Goal: Information Seeking & Learning: Learn about a topic

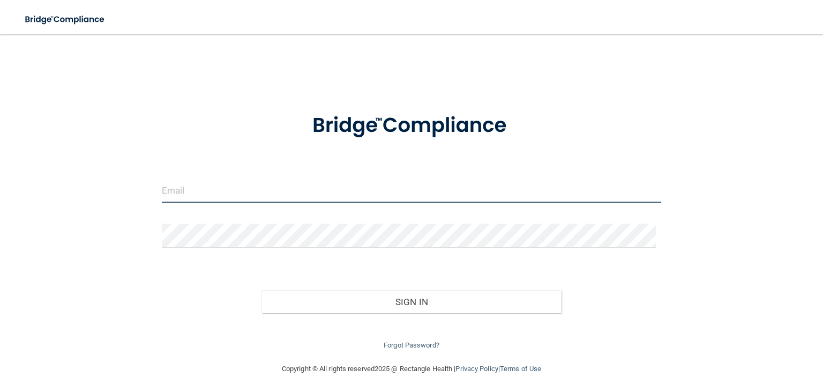
click at [167, 192] on input "email" at bounding box center [411, 190] width 499 height 24
type input "[EMAIL_ADDRESS][DOMAIN_NAME]"
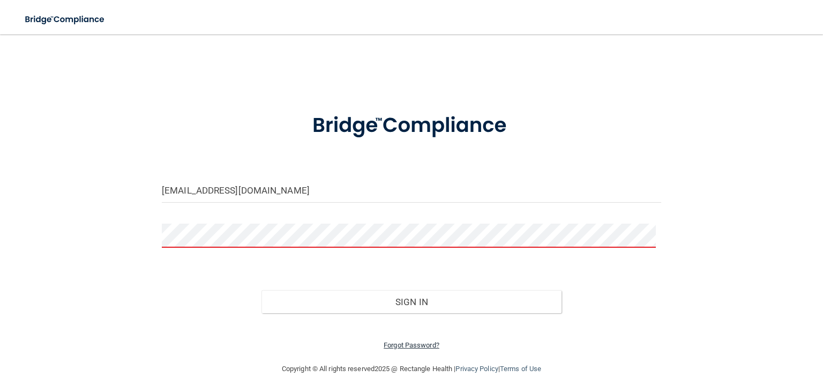
click at [403, 344] on link "Forgot Password?" at bounding box center [412, 345] width 56 height 8
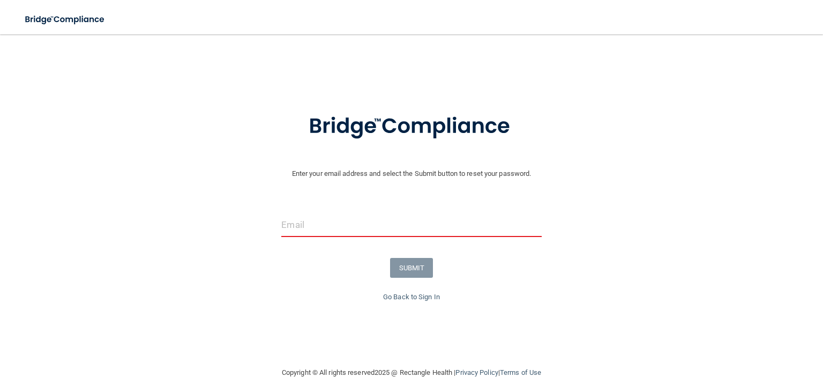
drag, startPoint x: 304, startPoint y: 232, endPoint x: 199, endPoint y: 269, distance: 111.6
click at [199, 269] on div "SUBMIT" at bounding box center [411, 268] width 828 height 20
click at [287, 222] on input "email" at bounding box center [411, 225] width 260 height 24
type input "[EMAIL_ADDRESS][DOMAIN_NAME]"
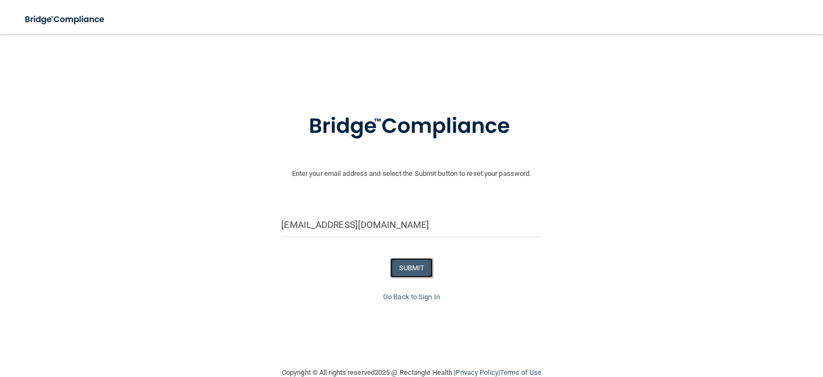
click at [401, 266] on button "SUBMIT" at bounding box center [411, 268] width 43 height 20
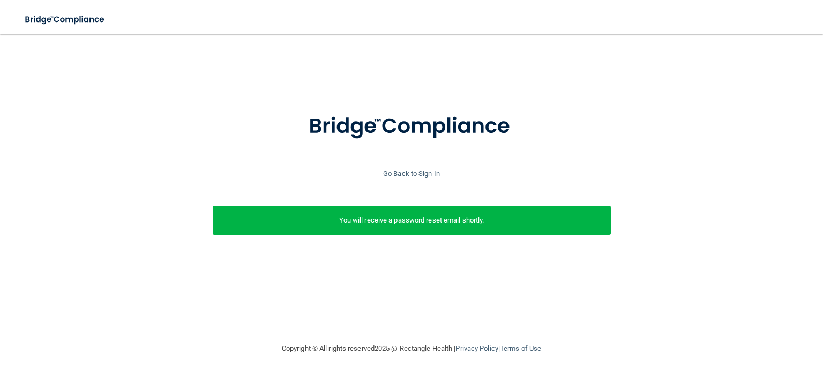
click at [184, 205] on div "Enter your email address and select the Submit button to reset your password. r…" at bounding box center [411, 186] width 812 height 174
click at [428, 223] on p "You will receive a password reset email shortly." at bounding box center [412, 220] width 382 height 13
click at [404, 173] on link "Go Back to Sign In" at bounding box center [411, 173] width 57 height 8
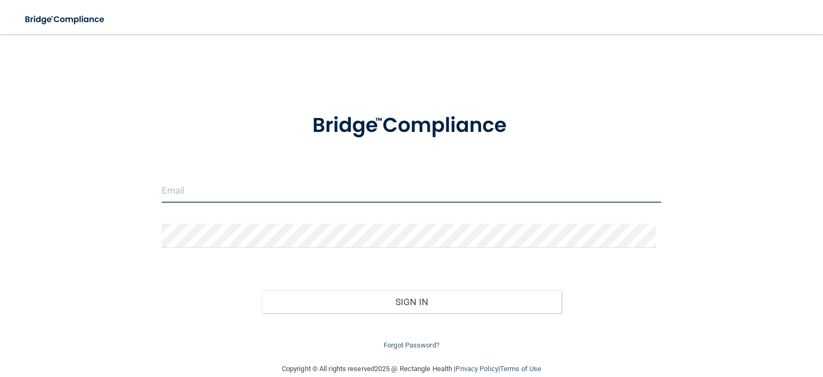
click at [257, 192] on input "email" at bounding box center [411, 190] width 499 height 24
type input "[EMAIL_ADDRESS][DOMAIN_NAME]"
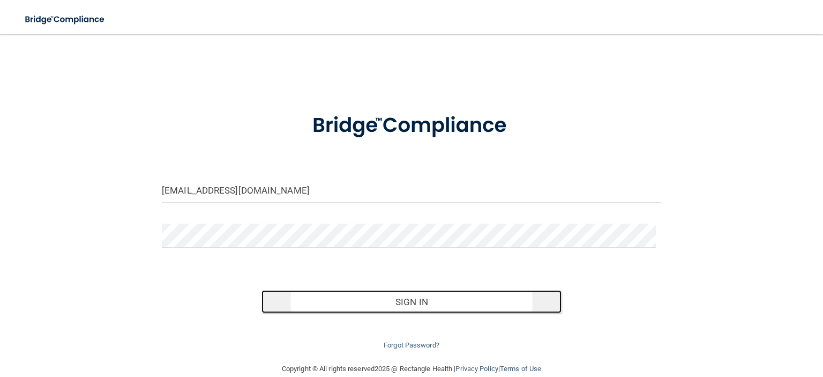
click at [382, 304] on button "Sign In" at bounding box center [410, 302] width 299 height 24
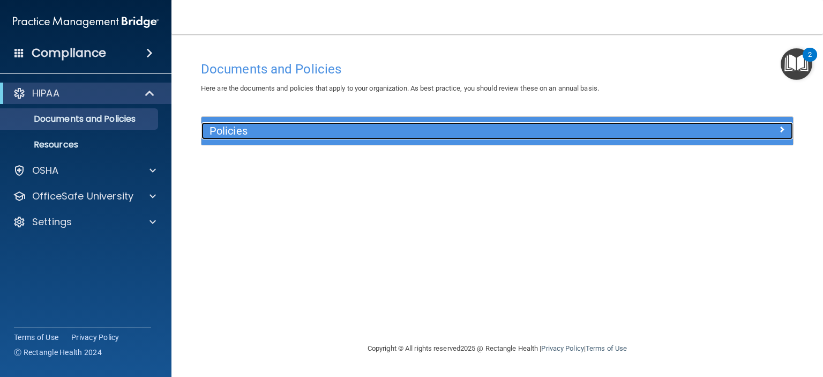
click at [780, 124] on span at bounding box center [781, 129] width 6 height 13
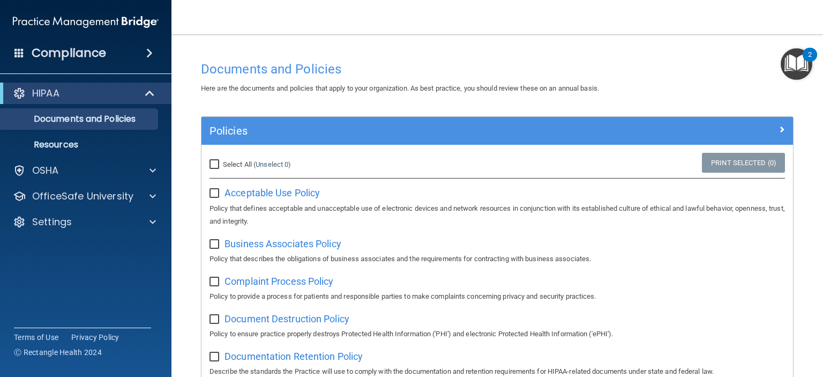
click at [731, 241] on div "Business Associates Policy Policy that describes the obligations of business as…" at bounding box center [496, 250] width 575 height 31
click at [302, 188] on span "Acceptable Use Policy" at bounding box center [271, 192] width 95 height 11
click at [105, 191] on p "OfficeSafe University" at bounding box center [82, 196] width 101 height 13
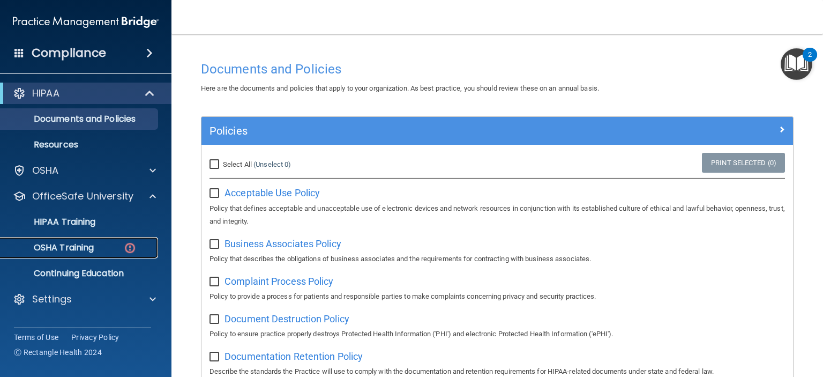
click at [96, 246] on div "OSHA Training" at bounding box center [80, 247] width 146 height 11
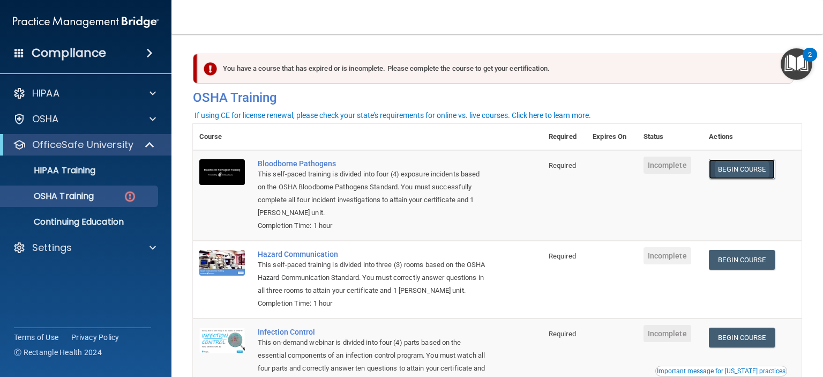
click at [749, 163] on link "Begin Course" at bounding box center [741, 169] width 65 height 20
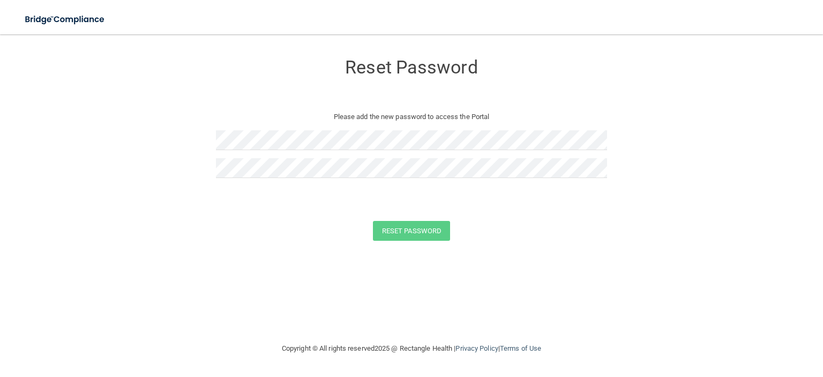
click at [103, 181] on form "Reset Password Please add the new password to access the Portal Reset Password …" at bounding box center [411, 149] width 780 height 208
click at [395, 228] on button "Reset Password" at bounding box center [411, 231] width 77 height 20
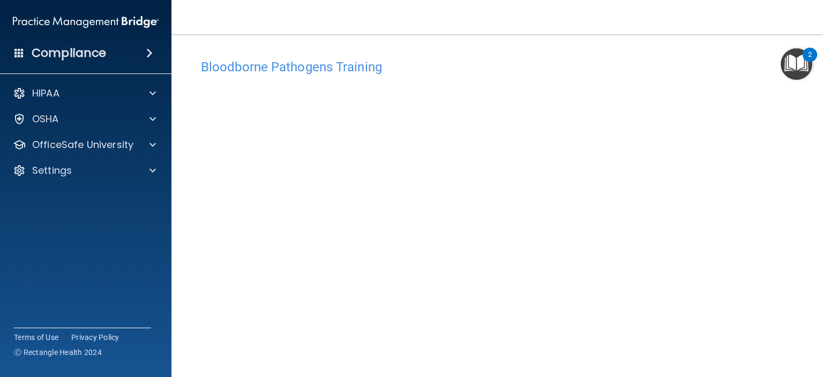
scroll to position [2, 0]
click at [795, 59] on img "Open Resource Center, 2 new notifications" at bounding box center [796, 64] width 32 height 32
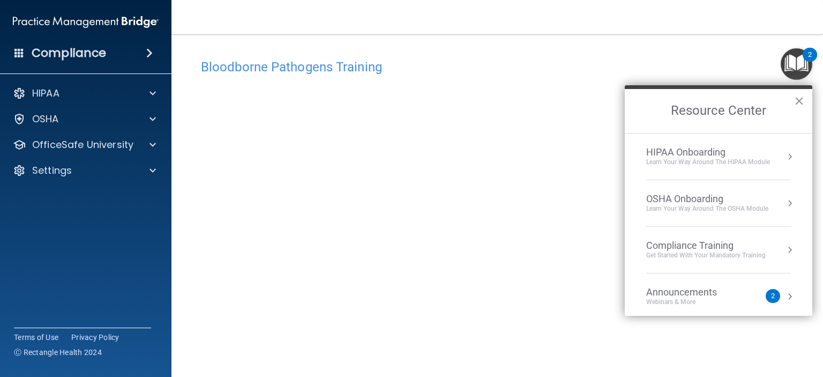
click at [799, 97] on button "×" at bounding box center [799, 100] width 10 height 17
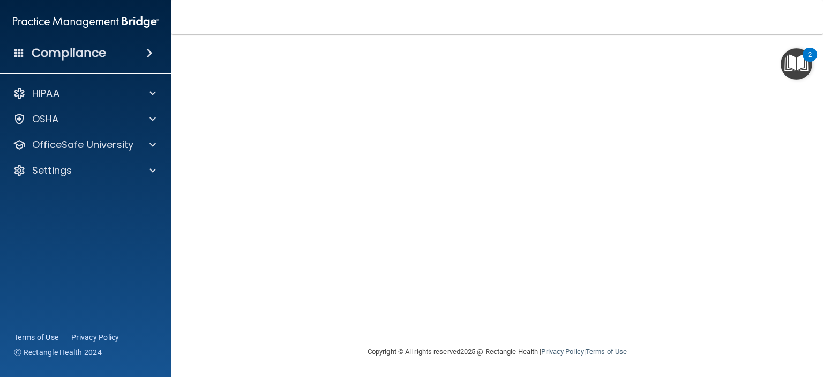
scroll to position [0, 0]
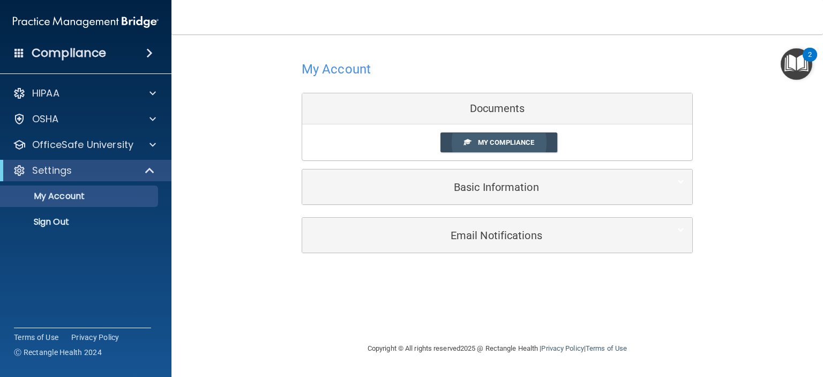
click at [484, 139] on span "My Compliance" at bounding box center [506, 142] width 56 height 8
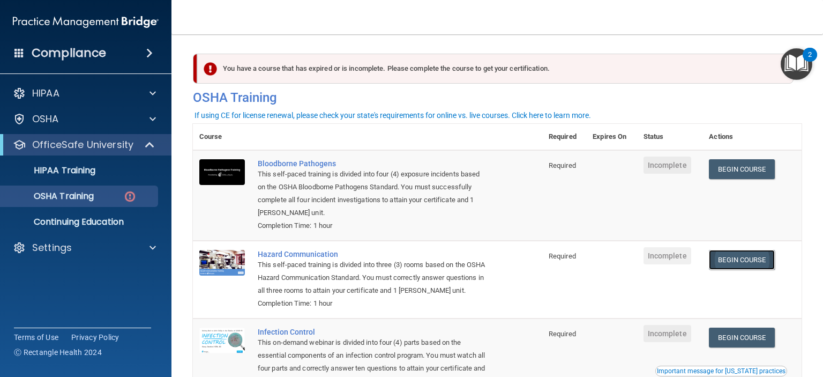
click at [720, 260] on link "Begin Course" at bounding box center [741, 260] width 65 height 20
click at [88, 194] on p "OSHA Training" at bounding box center [50, 196] width 87 height 11
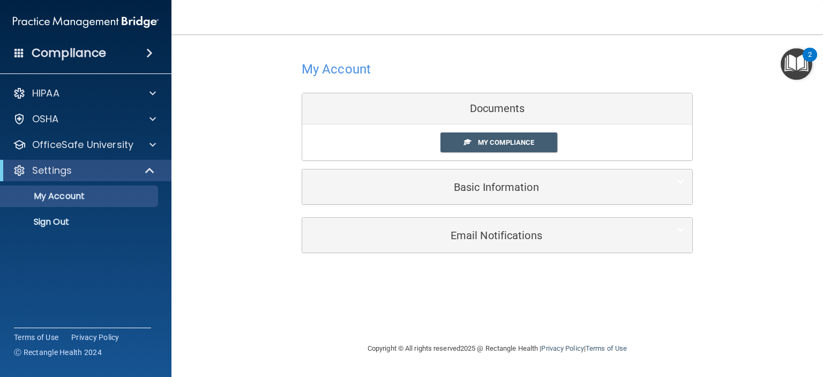
click at [774, 175] on div "My Account Documents My Compliance My Compliance My BAA Basic Information Full …" at bounding box center [497, 155] width 609 height 220
click at [101, 196] on p "My Account" at bounding box center [80, 196] width 146 height 11
click at [488, 139] on span "My Compliance" at bounding box center [506, 142] width 56 height 8
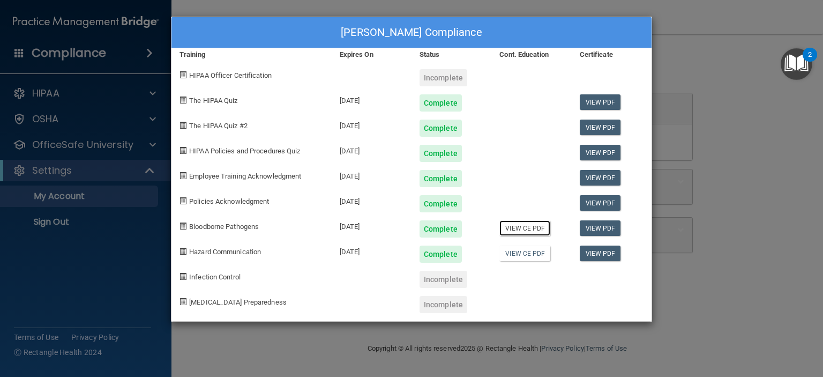
click at [526, 226] on link "View CE PDF" at bounding box center [524, 228] width 51 height 16
drag, startPoint x: 542, startPoint y: 251, endPoint x: 517, endPoint y: 252, distance: 25.2
click at [517, 252] on link "View CE PDF" at bounding box center [524, 253] width 51 height 16
click at [96, 146] on div "Robert Peterson's Compliance Training Expires On Status Cont. Education Certifi…" at bounding box center [411, 188] width 823 height 377
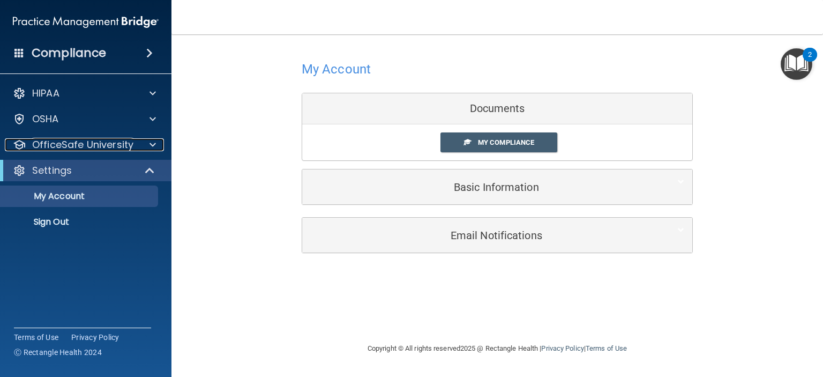
click at [96, 146] on p "OfficeSafe University" at bounding box center [82, 144] width 101 height 13
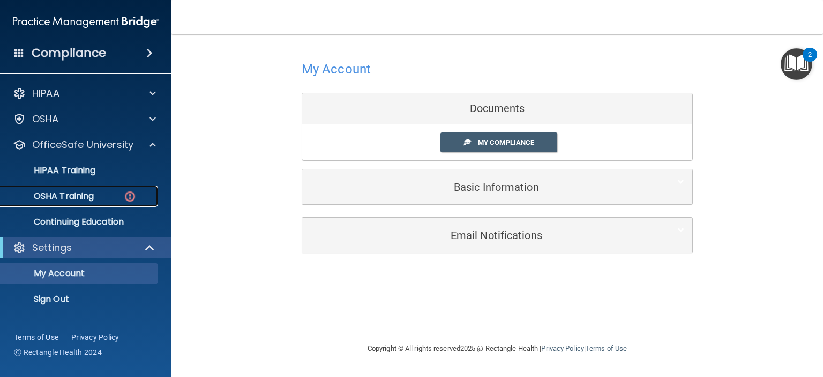
click at [92, 195] on p "OSHA Training" at bounding box center [50, 196] width 87 height 11
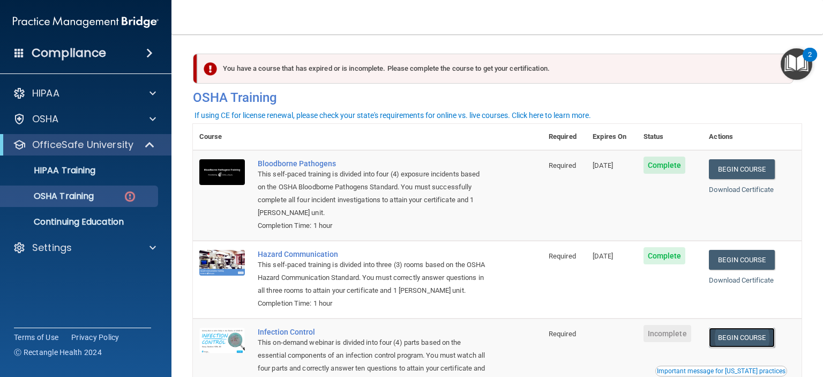
click at [718, 347] on link "Begin Course" at bounding box center [741, 337] width 65 height 20
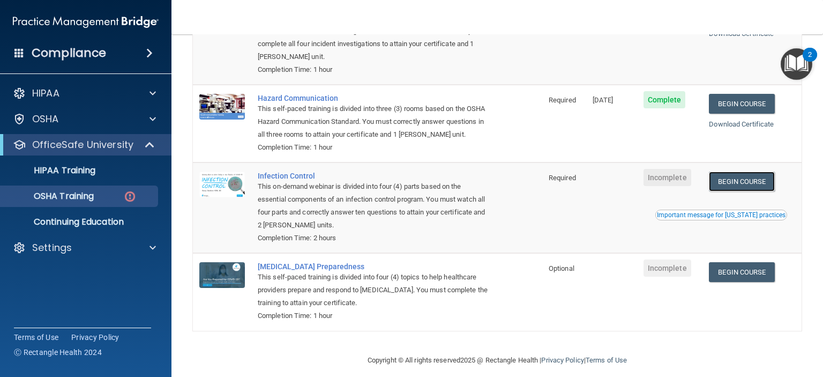
scroll to position [157, 0]
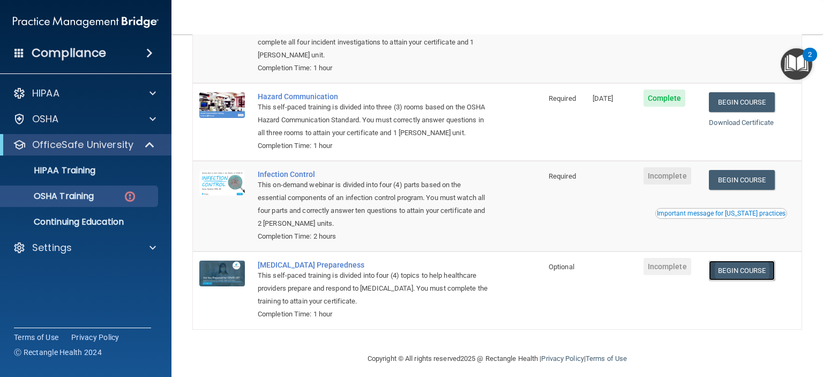
click at [744, 280] on link "Begin Course" at bounding box center [741, 270] width 65 height 20
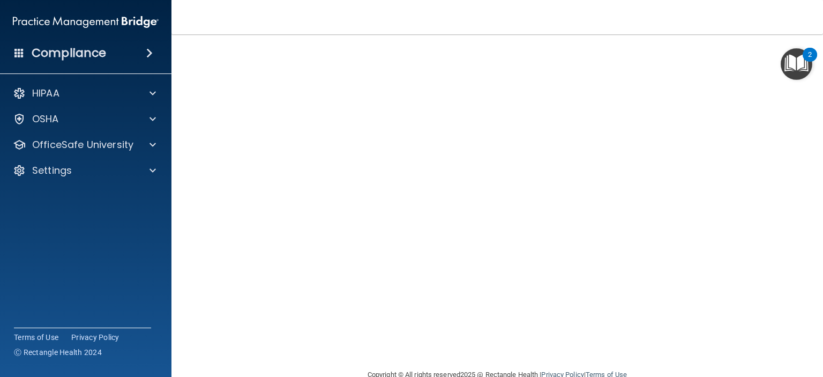
scroll to position [60, 0]
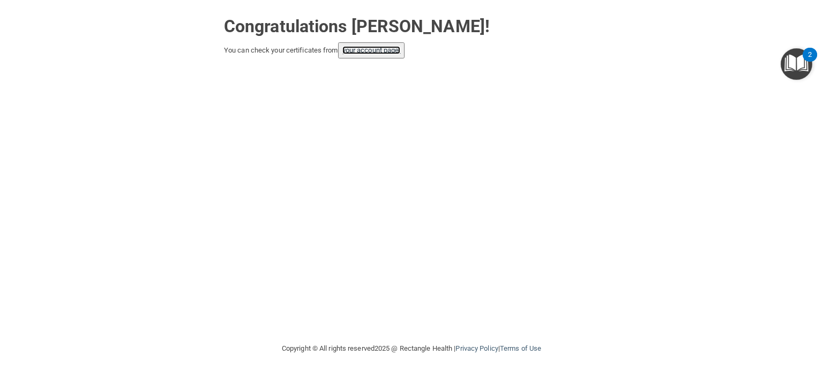
click at [381, 46] on link "your account page!" at bounding box center [371, 50] width 58 height 8
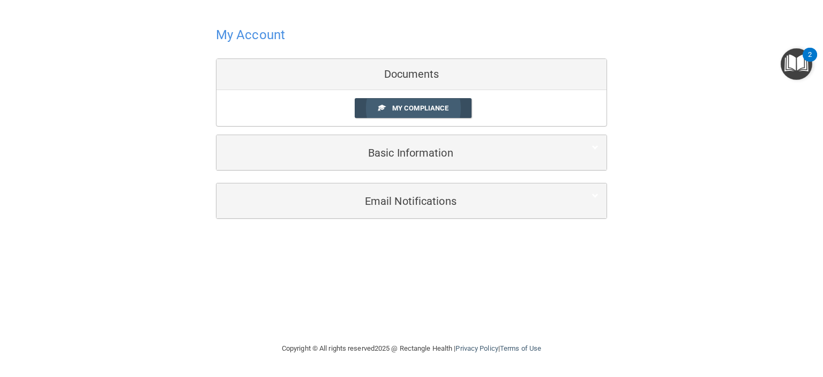
click at [419, 106] on span "My Compliance" at bounding box center [420, 108] width 56 height 8
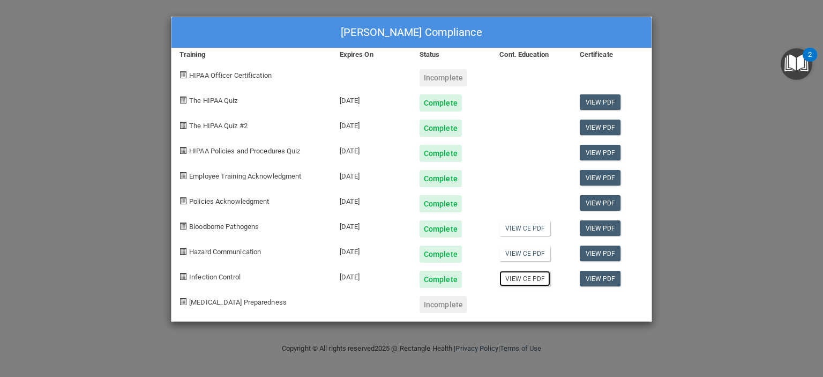
click at [532, 276] on link "View CE PDF" at bounding box center [524, 279] width 51 height 16
click at [253, 301] on span "[MEDICAL_DATA] Preparedness" at bounding box center [237, 302] width 97 height 8
click at [433, 308] on div "Incomplete" at bounding box center [443, 304] width 48 height 17
click at [355, 311] on div at bounding box center [372, 300] width 80 height 25
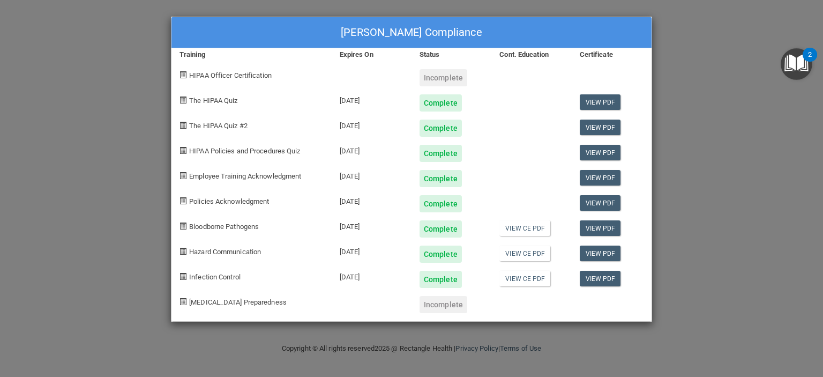
click at [184, 299] on span at bounding box center [182, 301] width 7 height 7
click at [514, 275] on link "View CE PDF" at bounding box center [524, 279] width 51 height 16
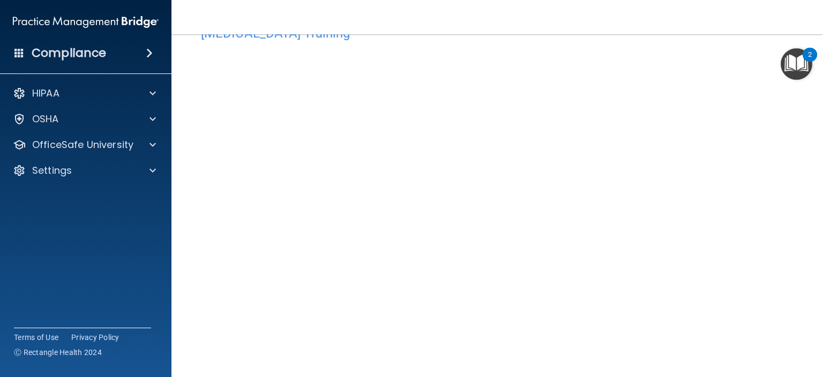
scroll to position [32, 0]
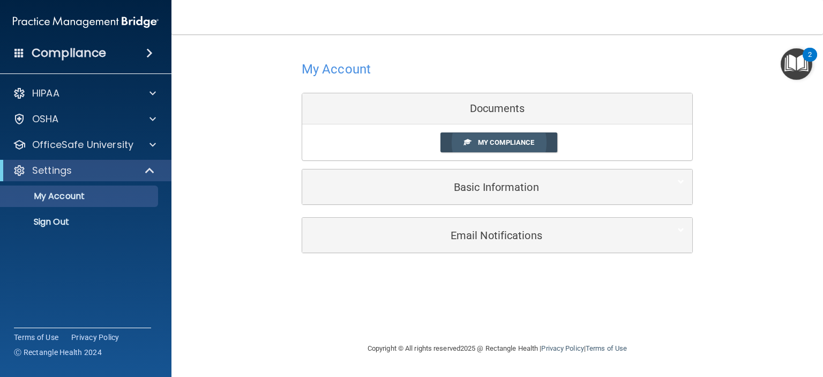
click at [504, 143] on span "My Compliance" at bounding box center [506, 142] width 56 height 8
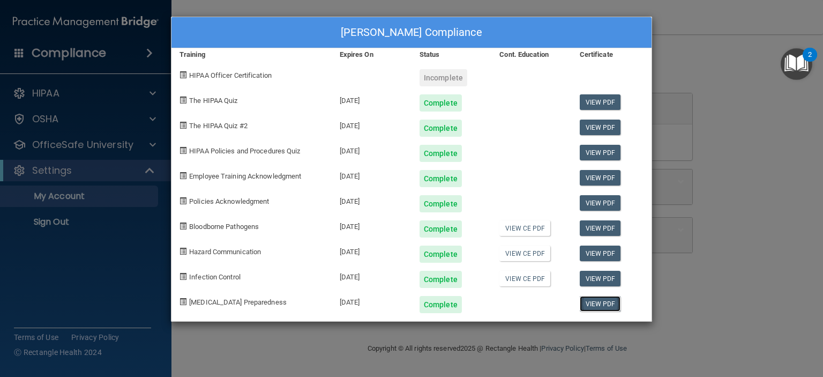
click at [596, 303] on link "View PDF" at bounding box center [600, 304] width 41 height 16
